Goal: Task Accomplishment & Management: Use online tool/utility

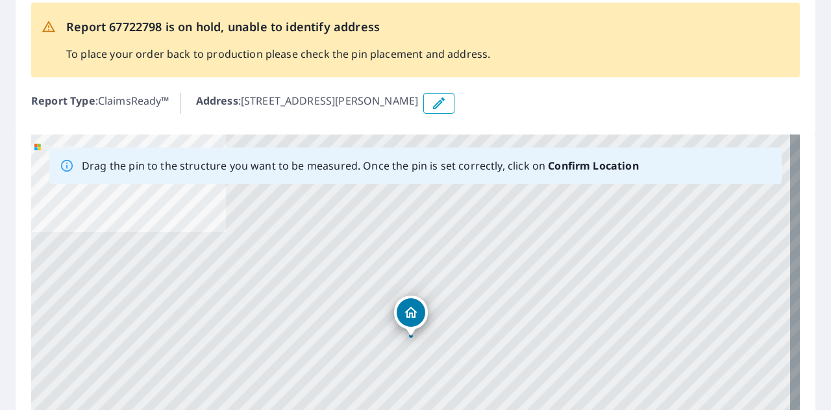
scroll to position [130, 0]
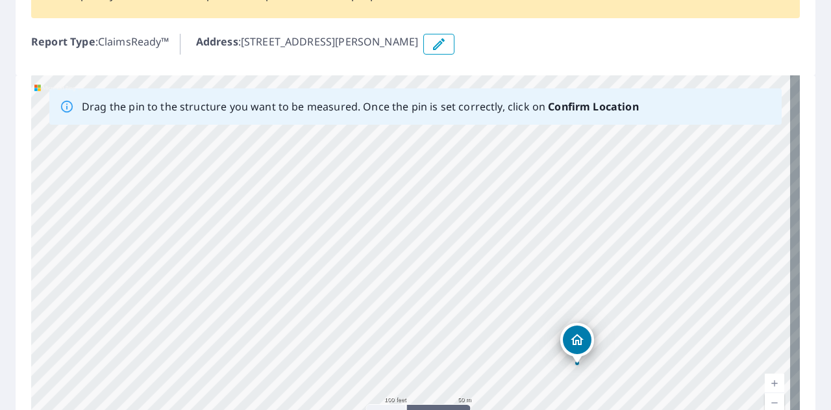
drag, startPoint x: 359, startPoint y: 205, endPoint x: 408, endPoint y: 303, distance: 109.4
click at [408, 303] on div "[STREET_ADDRESS][PERSON_NAME]" at bounding box center [415, 278] width 768 height 407
drag, startPoint x: 410, startPoint y: 330, endPoint x: 412, endPoint y: 219, distance: 110.3
click at [411, 220] on div "[STREET_ADDRESS][PERSON_NAME]" at bounding box center [415, 278] width 768 height 407
drag, startPoint x: 507, startPoint y: 336, endPoint x: 484, endPoint y: 350, distance: 26.8
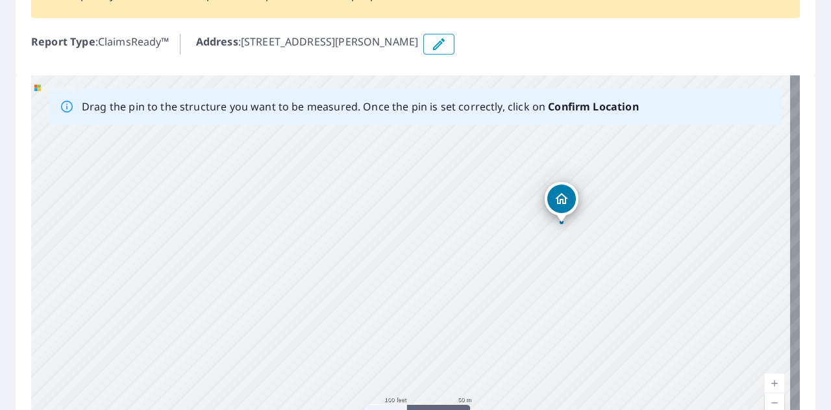
click at [484, 350] on div "[STREET_ADDRESS][PERSON_NAME]" at bounding box center [415, 278] width 768 height 407
drag, startPoint x: 363, startPoint y: 241, endPoint x: 340, endPoint y: 334, distance: 95.5
click at [340, 334] on div "[STREET_ADDRESS][PERSON_NAME]" at bounding box center [415, 278] width 768 height 407
drag, startPoint x: 343, startPoint y: 262, endPoint x: 347, endPoint y: 293, distance: 32.1
click at [342, 289] on div "[STREET_ADDRESS][PERSON_NAME]" at bounding box center [415, 278] width 768 height 407
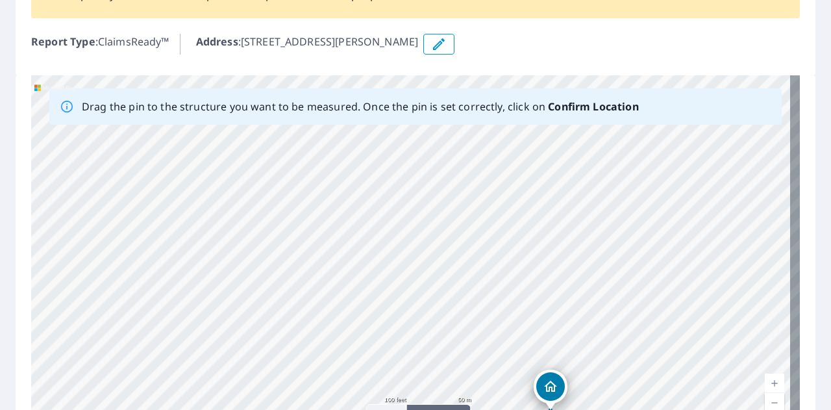
drag, startPoint x: 347, startPoint y: 293, endPoint x: 359, endPoint y: 308, distance: 19.0
click at [359, 308] on div "[STREET_ADDRESS][PERSON_NAME]" at bounding box center [415, 278] width 768 height 407
click at [133, 358] on div "[STREET_ADDRESS][PERSON_NAME]" at bounding box center [415, 278] width 768 height 407
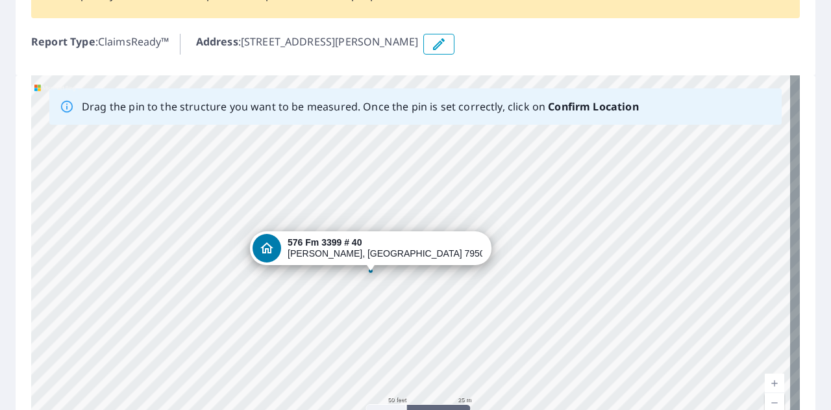
drag, startPoint x: 415, startPoint y: 256, endPoint x: 374, endPoint y: 251, distance: 40.7
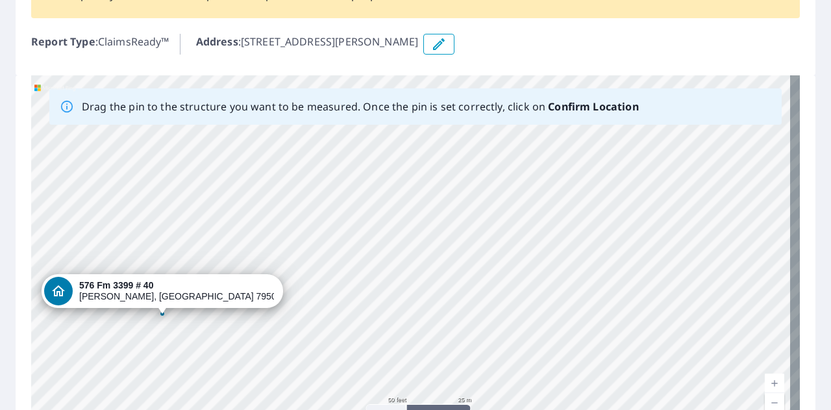
drag, startPoint x: 374, startPoint y: 251, endPoint x: 82, endPoint y: 289, distance: 294.5
click at [82, 289] on div "[STREET_ADDRESS][PERSON_NAME]" at bounding box center [415, 278] width 768 height 407
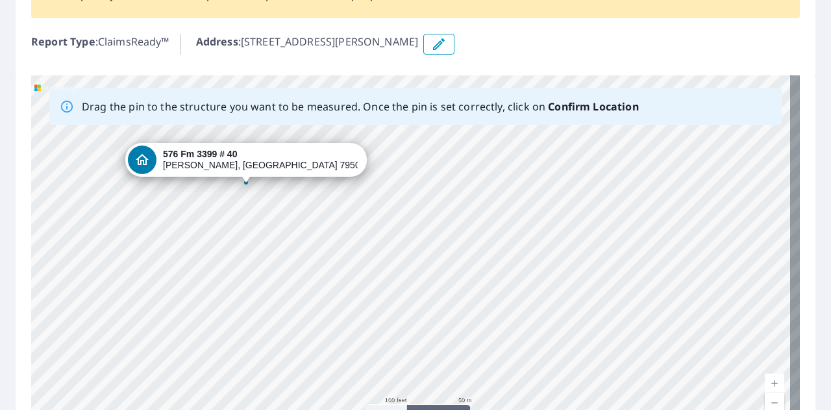
drag, startPoint x: 363, startPoint y: 267, endPoint x: 221, endPoint y: 155, distance: 181.1
click at [221, 155] on div "[STREET_ADDRESS][PERSON_NAME]" at bounding box center [415, 278] width 768 height 407
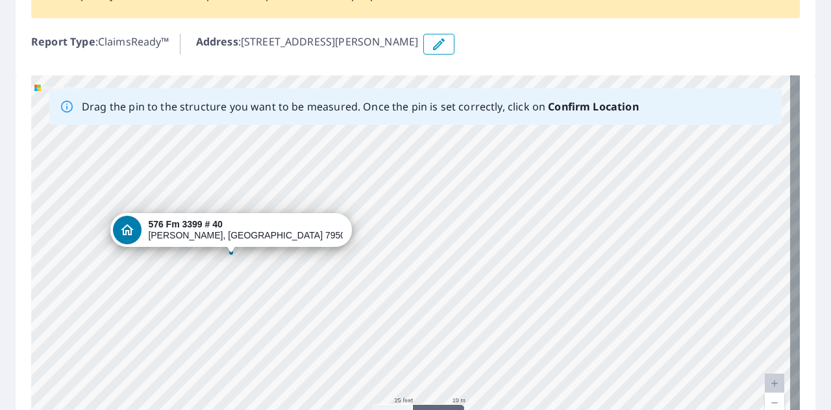
drag, startPoint x: 334, startPoint y: 263, endPoint x: 437, endPoint y: 271, distance: 104.1
click at [437, 271] on div "[STREET_ADDRESS][PERSON_NAME]" at bounding box center [415, 278] width 768 height 407
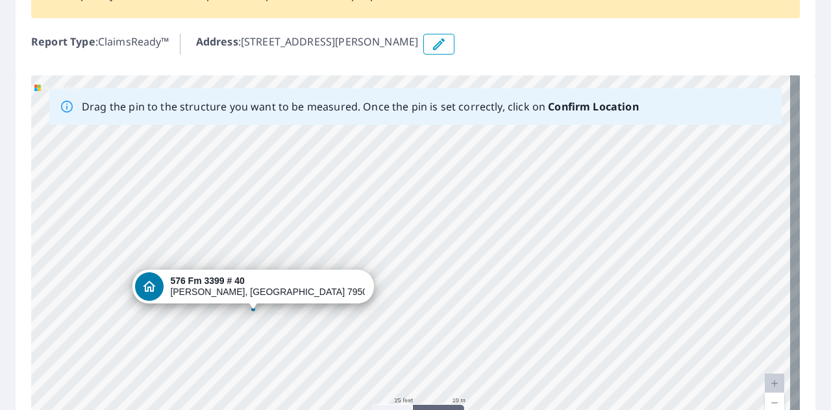
drag, startPoint x: 291, startPoint y: 279, endPoint x: 310, endPoint y: 334, distance: 58.3
click at [310, 334] on div "[STREET_ADDRESS][PERSON_NAME]" at bounding box center [415, 278] width 768 height 407
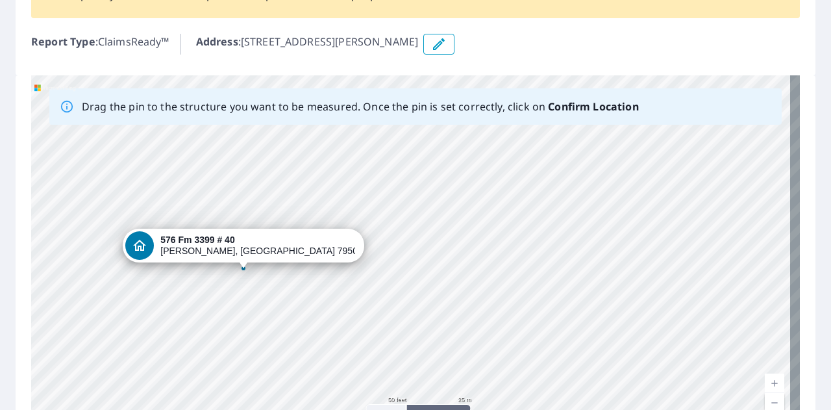
drag, startPoint x: 446, startPoint y: 343, endPoint x: 370, endPoint y: 300, distance: 87.2
click at [370, 300] on div "[STREET_ADDRESS][PERSON_NAME]" at bounding box center [415, 278] width 768 height 407
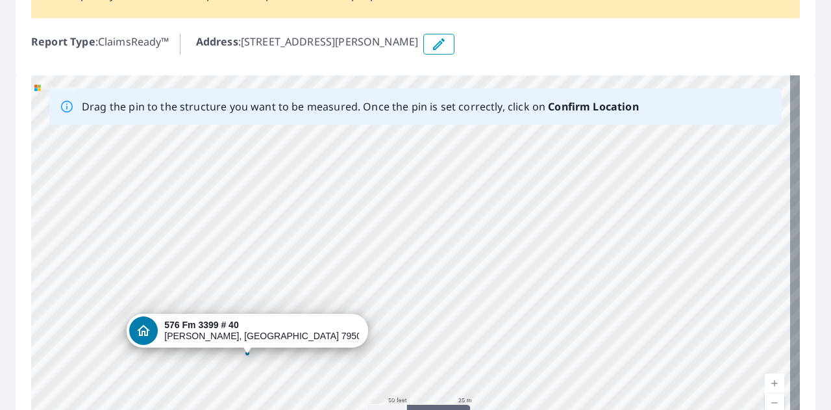
drag, startPoint x: 413, startPoint y: 173, endPoint x: 424, endPoint y: 286, distance: 113.5
click at [424, 286] on div "[STREET_ADDRESS][PERSON_NAME]" at bounding box center [415, 278] width 768 height 407
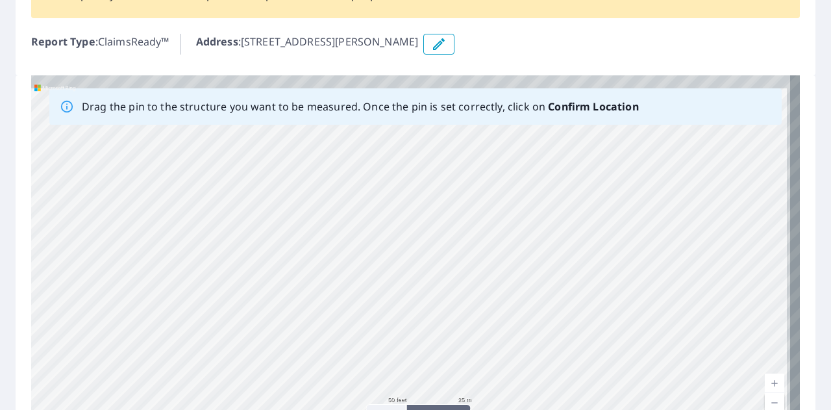
drag, startPoint x: 388, startPoint y: 178, endPoint x: 305, endPoint y: 303, distance: 150.3
click at [305, 303] on div "[STREET_ADDRESS][PERSON_NAME]" at bounding box center [415, 278] width 768 height 407
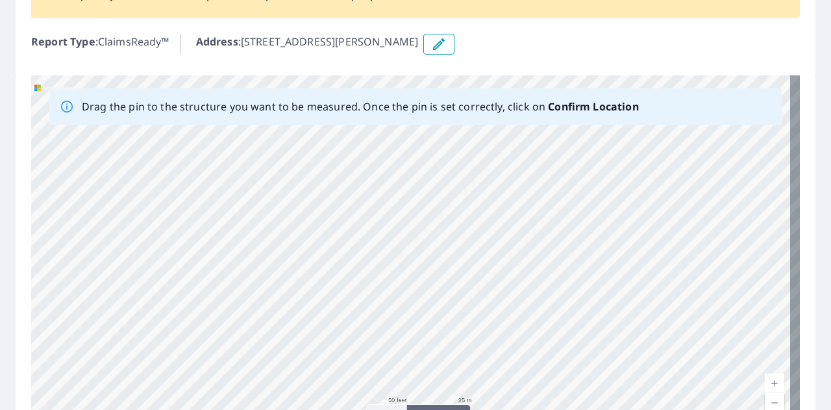
drag, startPoint x: 494, startPoint y: 212, endPoint x: 401, endPoint y: 317, distance: 140.2
click at [401, 317] on div "[STREET_ADDRESS][PERSON_NAME]" at bounding box center [415, 278] width 768 height 407
drag, startPoint x: 367, startPoint y: 190, endPoint x: 393, endPoint y: 315, distance: 127.3
click at [393, 315] on div "[STREET_ADDRESS][PERSON_NAME]" at bounding box center [415, 278] width 768 height 407
drag, startPoint x: 329, startPoint y: 164, endPoint x: 341, endPoint y: 270, distance: 107.1
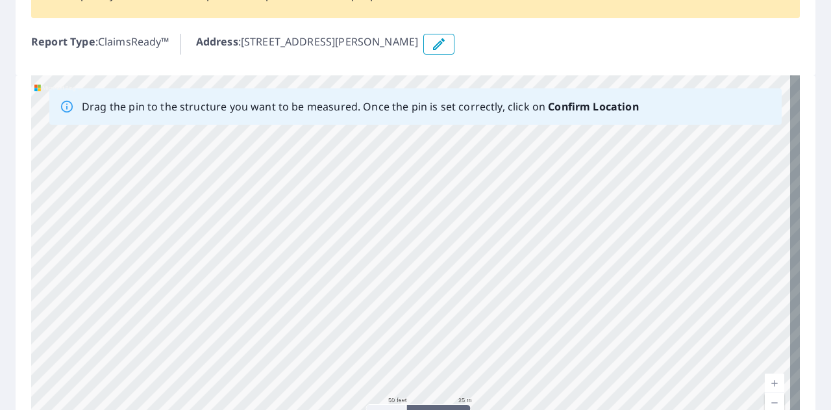
click at [341, 270] on div "[STREET_ADDRESS][PERSON_NAME]" at bounding box center [415, 278] width 768 height 407
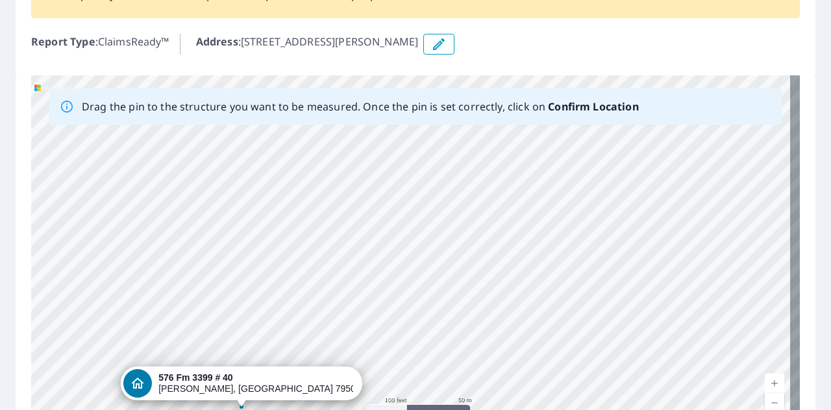
drag, startPoint x: 439, startPoint y: 317, endPoint x: 419, endPoint y: 184, distance: 135.2
click at [420, 185] on div "[STREET_ADDRESS][PERSON_NAME]" at bounding box center [415, 278] width 768 height 407
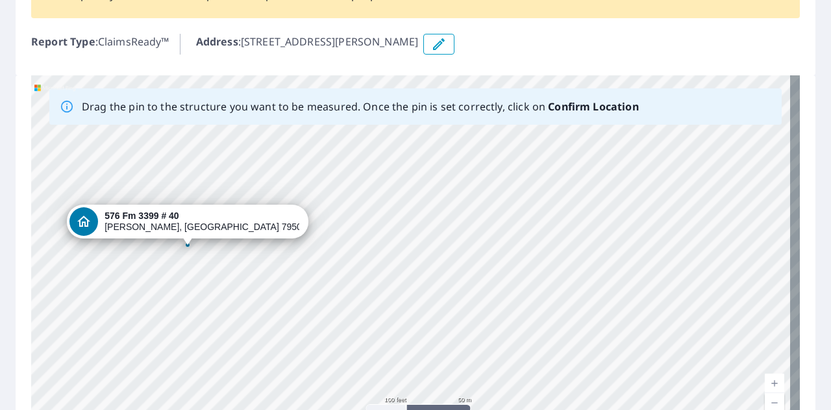
drag, startPoint x: 514, startPoint y: 345, endPoint x: 462, endPoint y: 190, distance: 163.0
click at [462, 190] on div "[STREET_ADDRESS][PERSON_NAME]" at bounding box center [415, 278] width 768 height 407
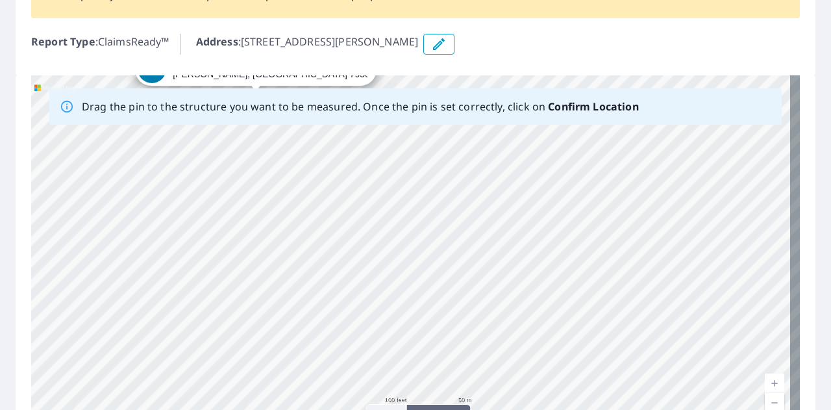
drag, startPoint x: 454, startPoint y: 326, endPoint x: 522, endPoint y: 174, distance: 167.0
click at [522, 174] on div "[STREET_ADDRESS][PERSON_NAME]" at bounding box center [415, 278] width 768 height 407
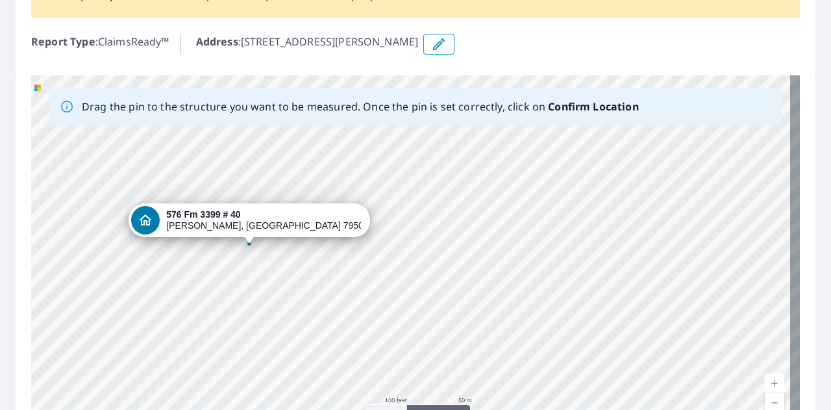
drag, startPoint x: 362, startPoint y: 152, endPoint x: 356, endPoint y: 305, distance: 153.3
click at [356, 305] on div "[STREET_ADDRESS][PERSON_NAME]" at bounding box center [415, 278] width 768 height 407
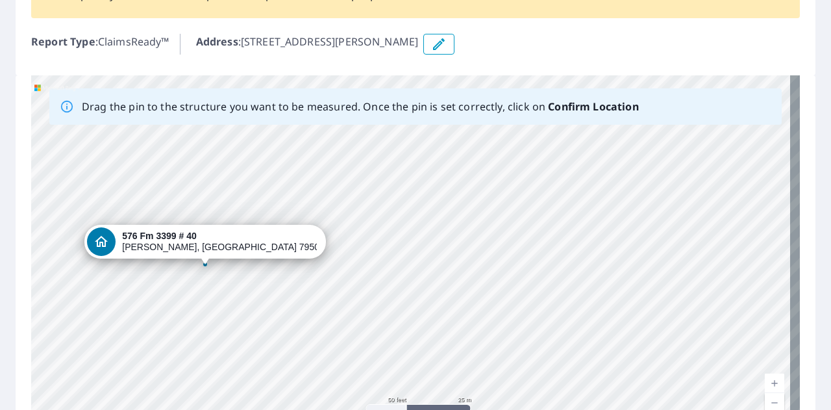
drag, startPoint x: 287, startPoint y: 247, endPoint x: 348, endPoint y: 271, distance: 65.6
click at [348, 271] on div "[STREET_ADDRESS][PERSON_NAME]" at bounding box center [415, 278] width 768 height 407
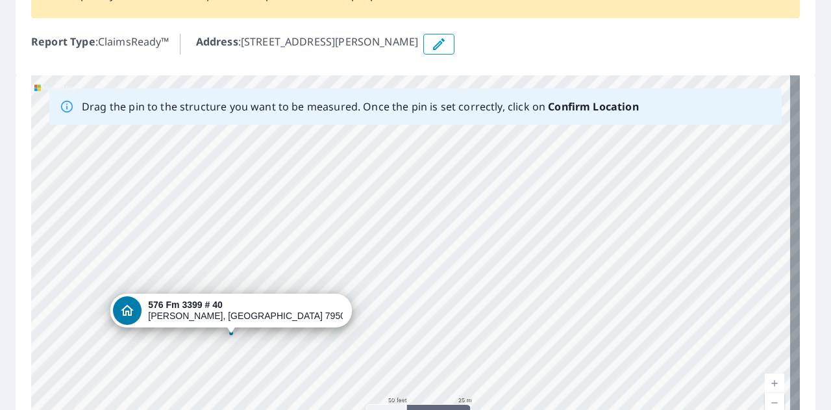
drag, startPoint x: 370, startPoint y: 207, endPoint x: 371, endPoint y: 268, distance: 61.0
click at [371, 268] on div "[STREET_ADDRESS][PERSON_NAME]" at bounding box center [415, 278] width 768 height 407
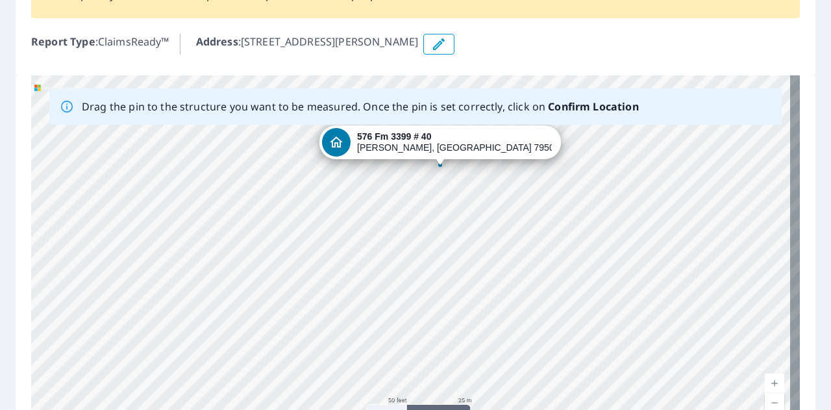
drag, startPoint x: 183, startPoint y: 317, endPoint x: 392, endPoint y: 149, distance: 268.2
click at [392, 149] on div "[STREET_ADDRESS][PERSON_NAME]" at bounding box center [415, 278] width 768 height 407
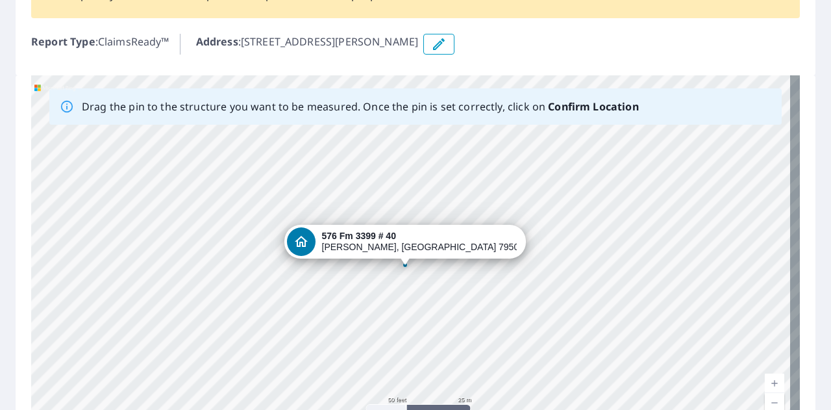
drag, startPoint x: 572, startPoint y: 184, endPoint x: 568, endPoint y: 169, distance: 15.6
click at [568, 169] on div "[STREET_ADDRESS][PERSON_NAME]" at bounding box center [415, 278] width 768 height 407
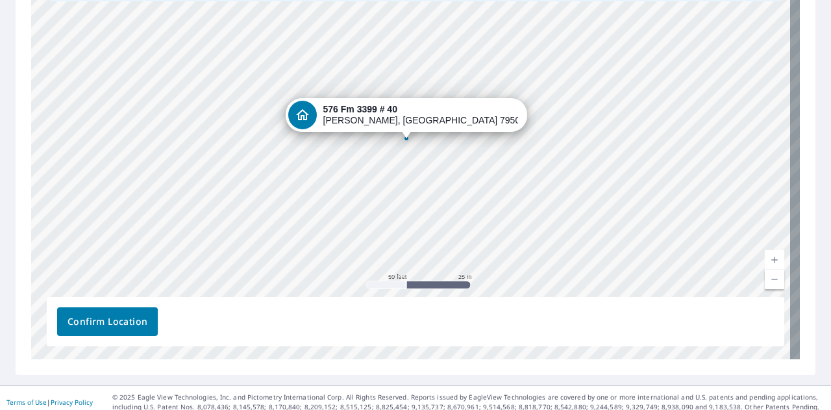
scroll to position [261, 0]
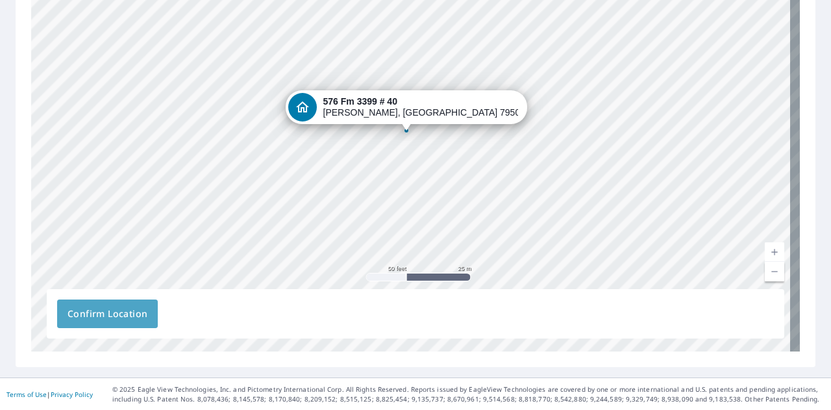
click at [109, 313] on span "Confirm Location" at bounding box center [107, 314] width 80 height 16
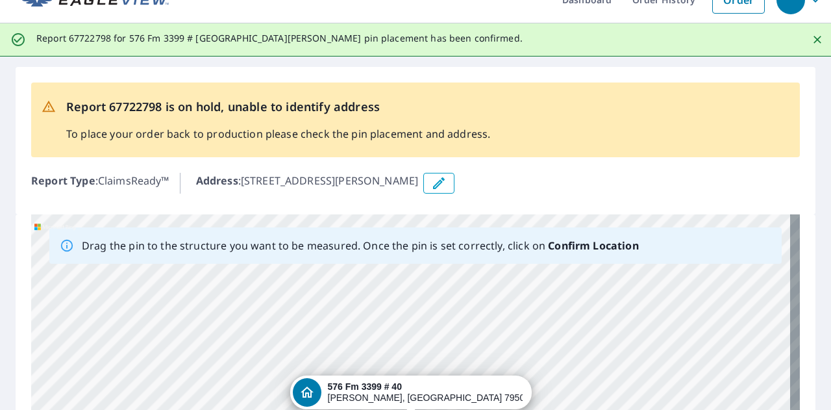
scroll to position [0, 0]
